Goal: Transaction & Acquisition: Purchase product/service

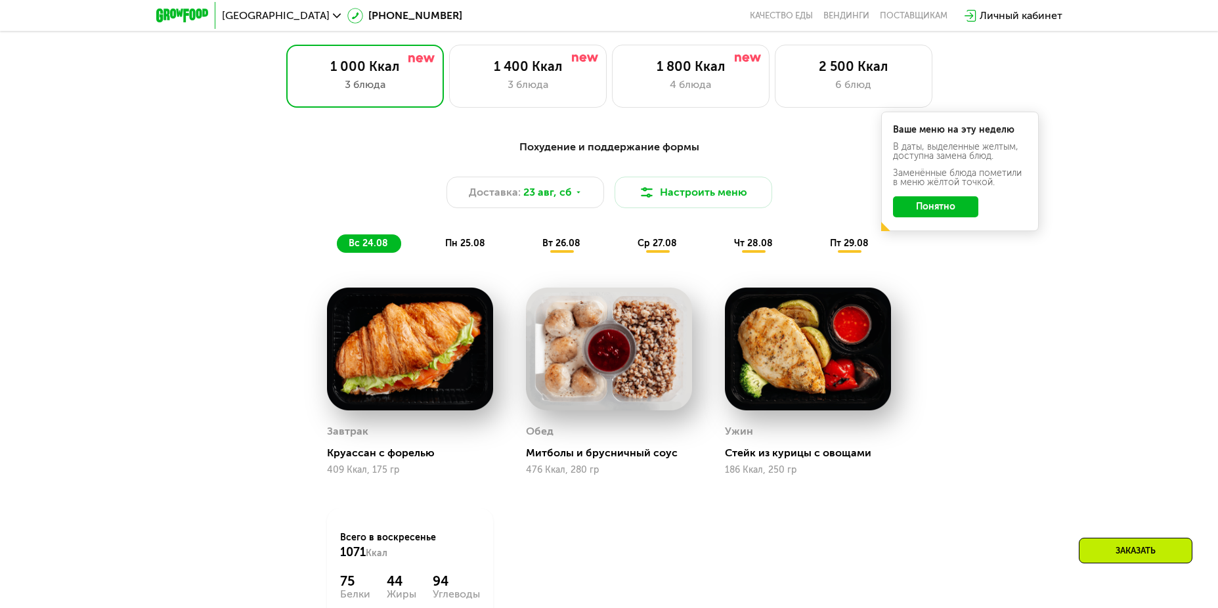
click at [283, 196] on div "Доставка: [DATE] Настроить меню" at bounding box center [610, 193] width 778 height 32
click at [1153, 340] on div "Похудение и поддержание формы Доставка: 23 авг, сб Настроить меню вс 24.08 пн 2…" at bounding box center [609, 415] width 1218 height 589
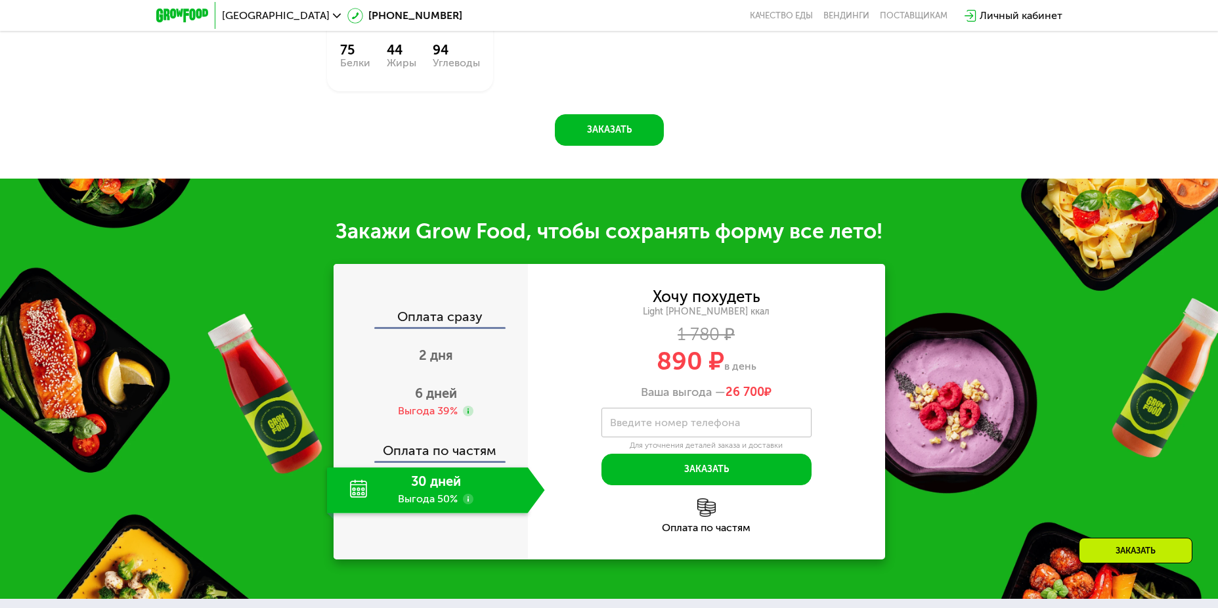
scroll to position [1248, 0]
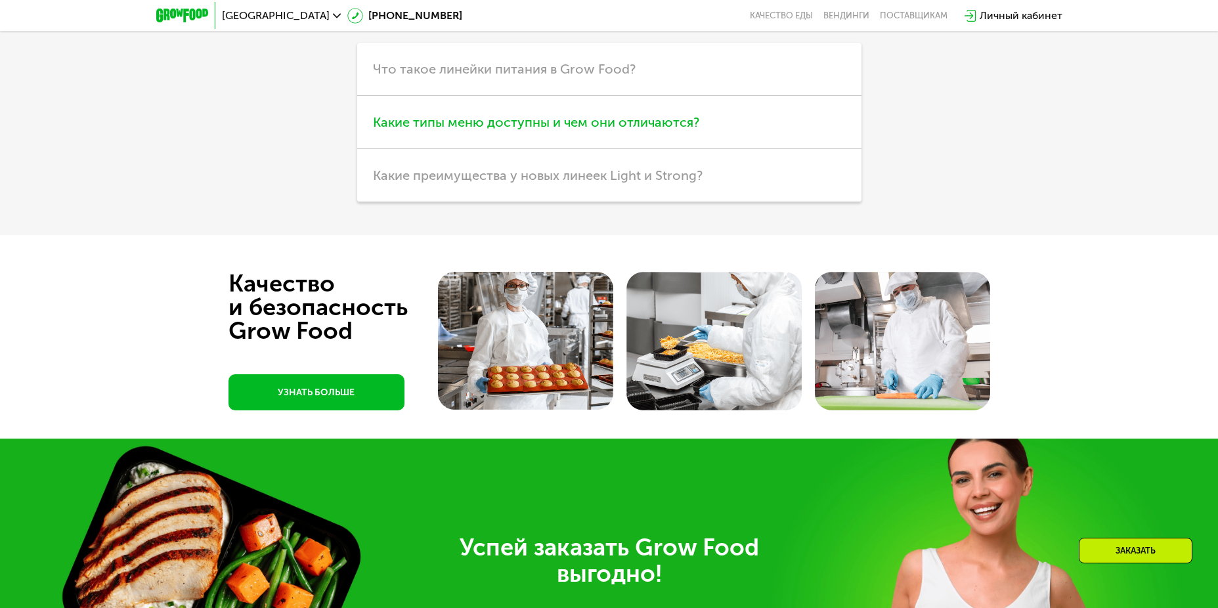
scroll to position [3517, 0]
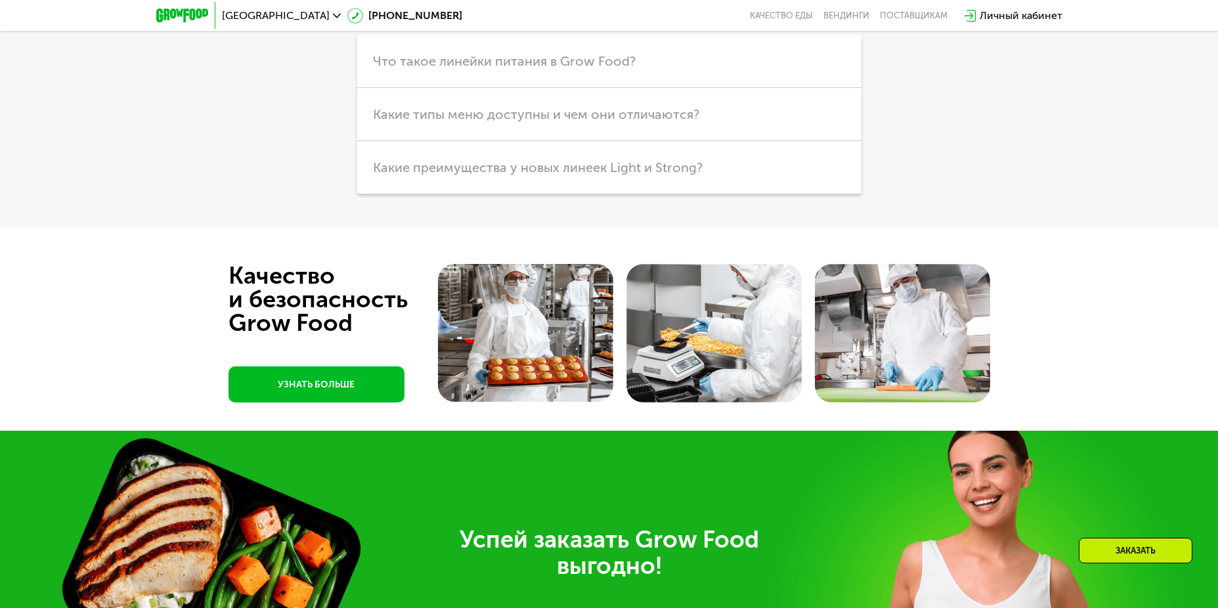
click at [934, 194] on div "Линейки Кешбэк Похудение Продукты Оплата и доставка Хранение Общие вопросы Что …" at bounding box center [610, 54] width 736 height 279
click at [992, 227] on div "Частые вопросы Линейки Кешбэк Похудение Продукты Оплата и доставка Хранение Общ…" at bounding box center [609, 14] width 1218 height 428
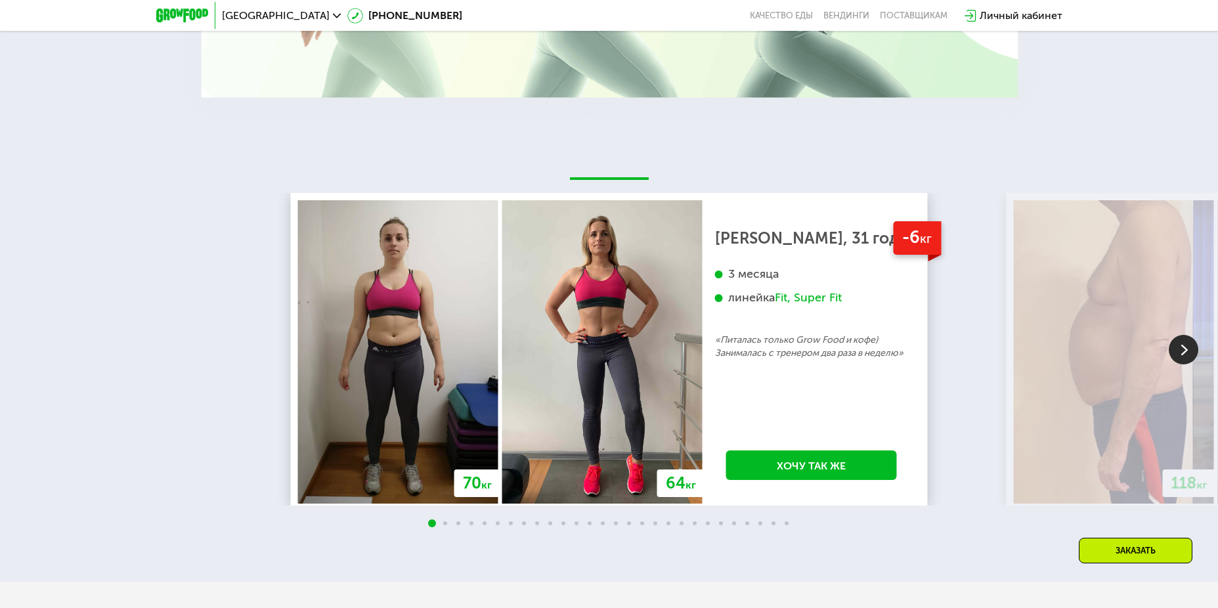
scroll to position [2122, 0]
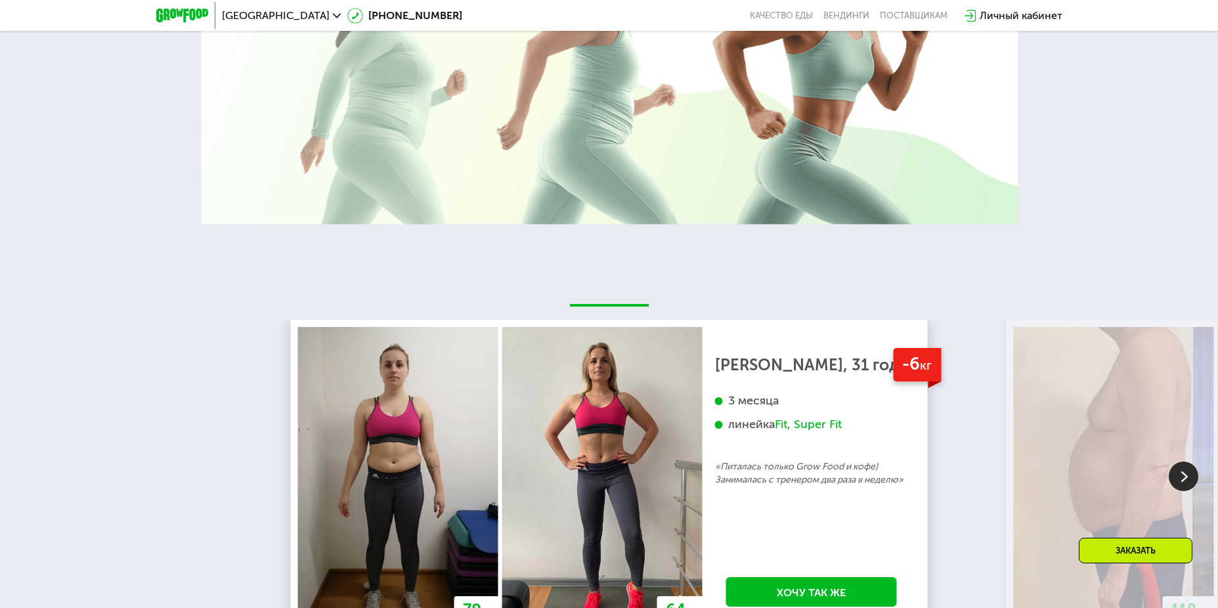
drag, startPoint x: 155, startPoint y: 226, endPoint x: 149, endPoint y: 213, distance: 13.8
